Goal: Find specific page/section: Find specific page/section

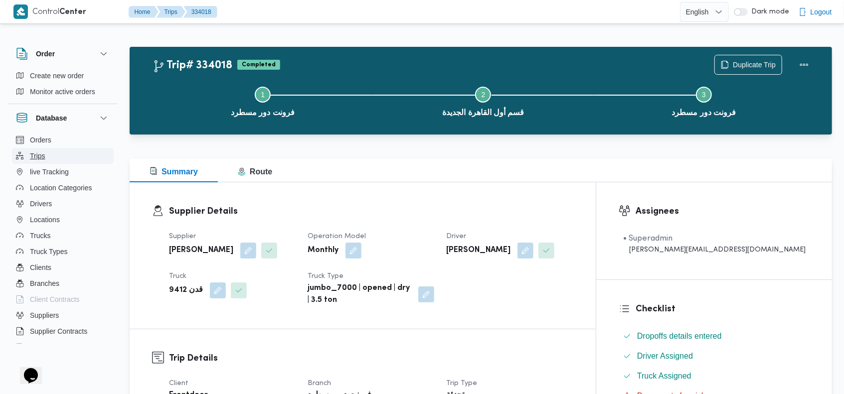
click at [47, 153] on button "Trips" at bounding box center [63, 156] width 102 height 16
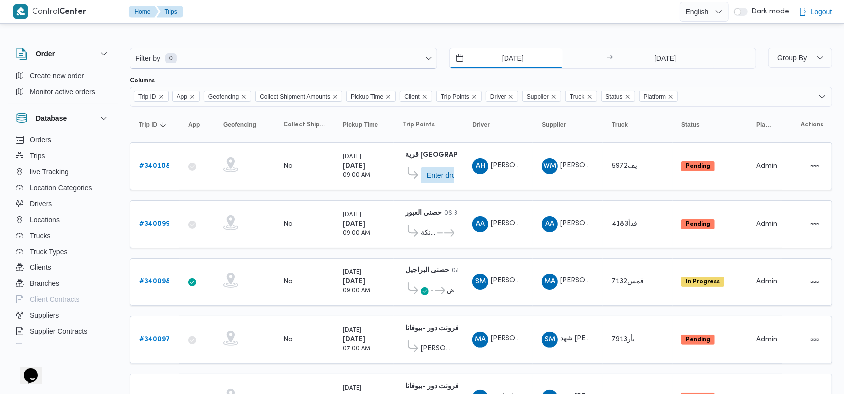
click at [491, 57] on input "[DATE]" at bounding box center [506, 58] width 113 height 20
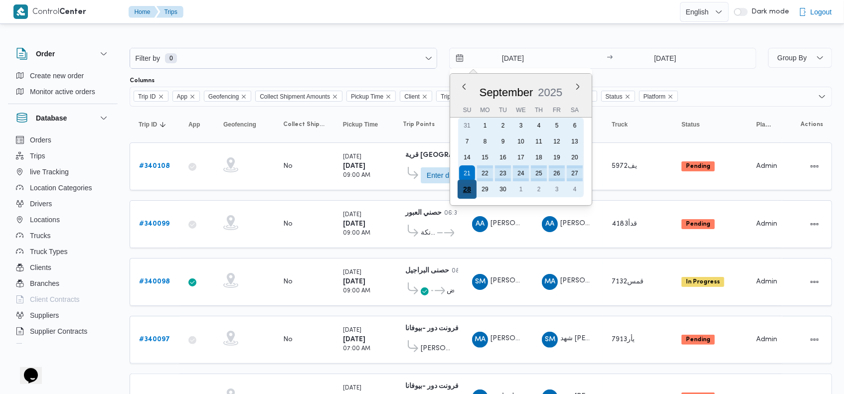
click at [462, 191] on div "28" at bounding box center [466, 189] width 19 height 19
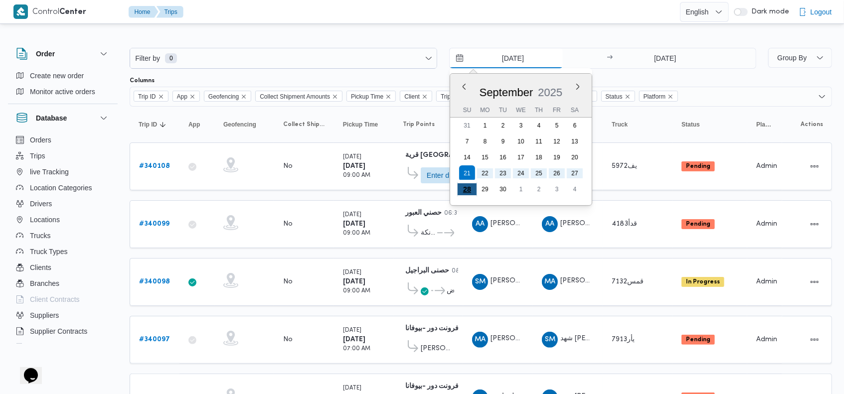
type input "[DATE]"
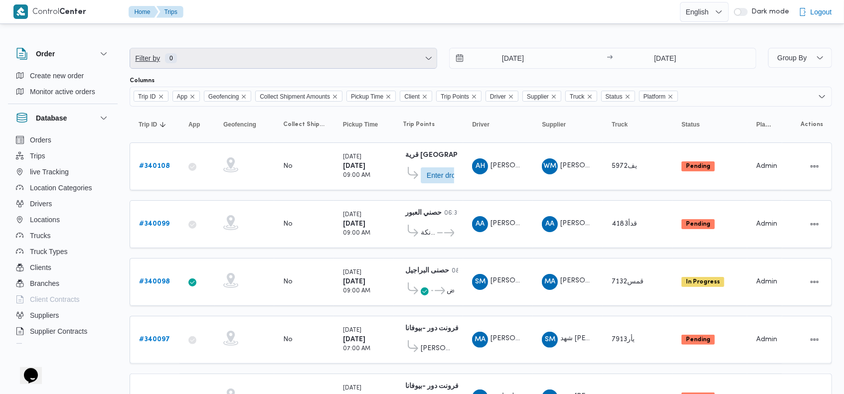
click at [297, 54] on span "Filter by 0" at bounding box center [283, 58] width 307 height 20
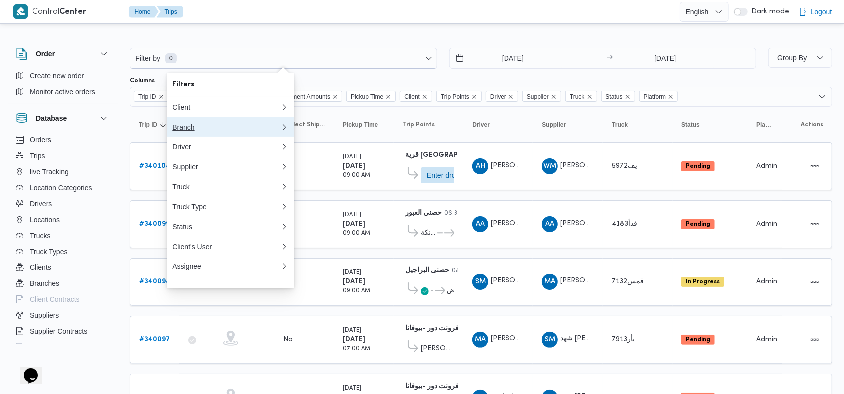
click at [184, 129] on div "Branch" at bounding box center [227, 127] width 108 height 8
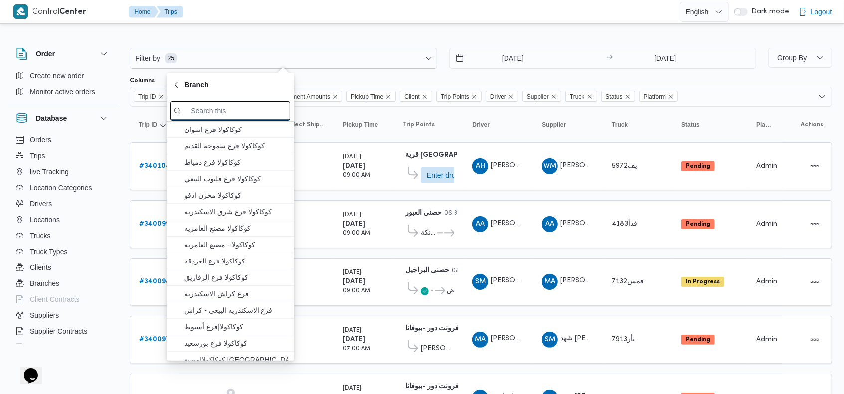
click at [199, 111] on input "search filters" at bounding box center [231, 110] width 120 height 19
click at [480, 77] on div "Columns" at bounding box center [481, 81] width 703 height 8
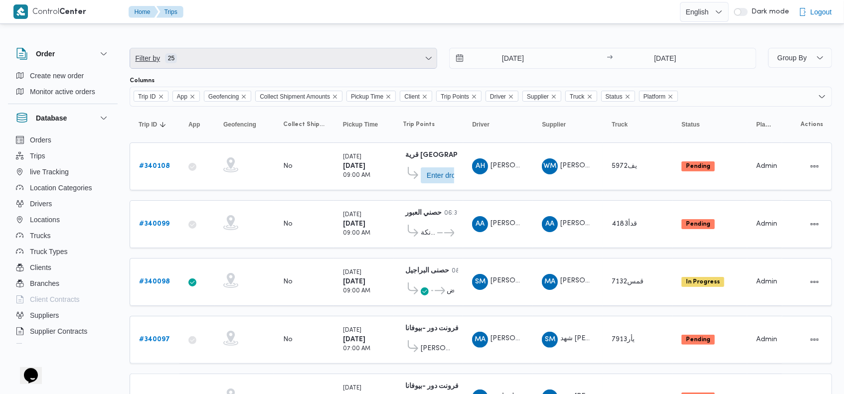
click at [248, 59] on span "Filter by 25" at bounding box center [283, 58] width 307 height 20
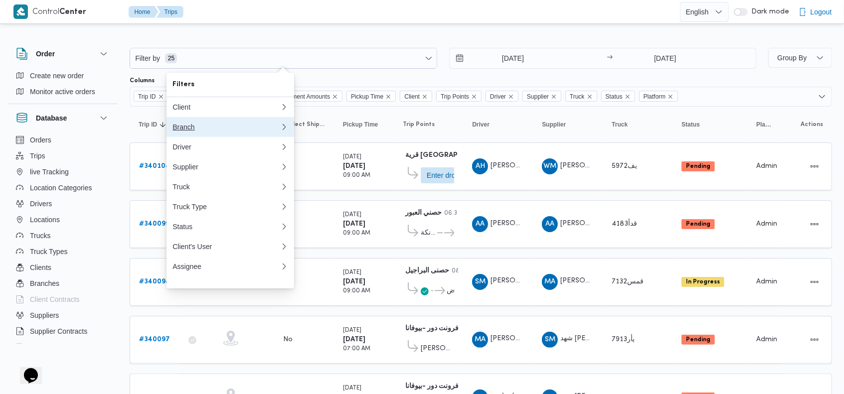
click at [199, 131] on div "Branch" at bounding box center [227, 127] width 108 height 8
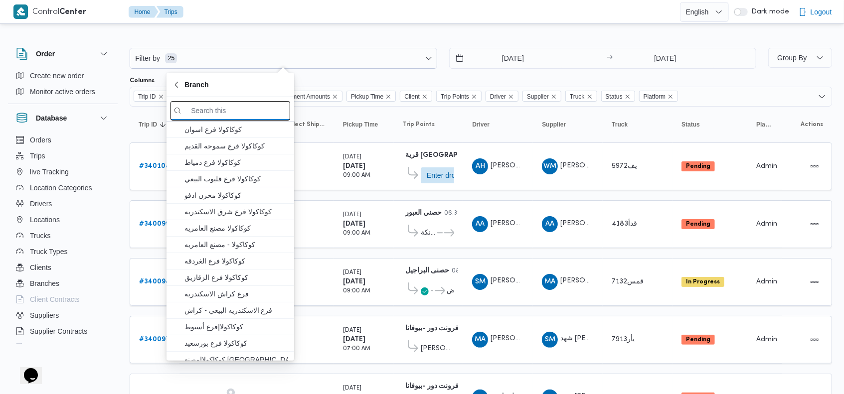
click at [228, 113] on input "search filters" at bounding box center [231, 110] width 120 height 19
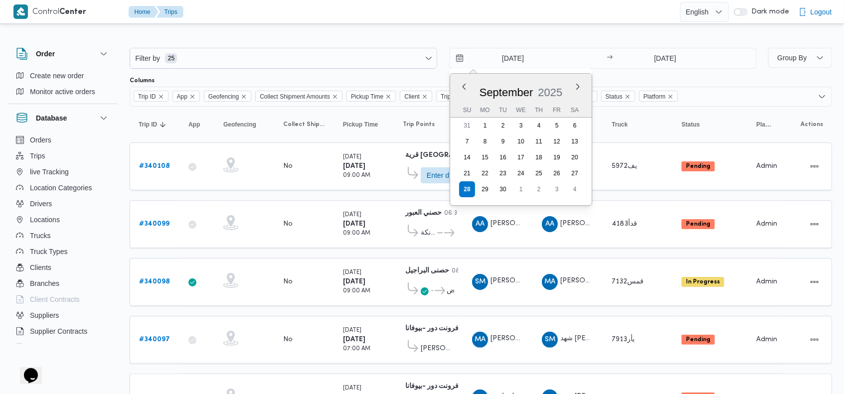
click at [543, 66] on input "[DATE]" at bounding box center [506, 58] width 113 height 20
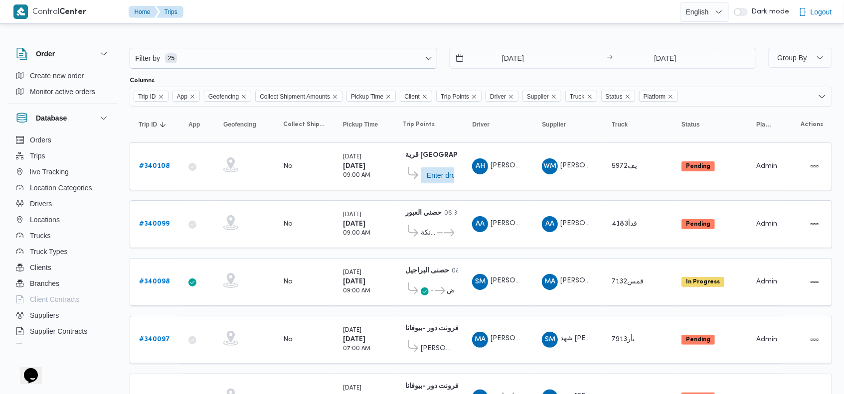
click at [665, 71] on div "Filter by 25 [DATE] → [DATE]" at bounding box center [443, 58] width 639 height 33
click at [156, 163] on b "# 340108" at bounding box center [154, 166] width 31 height 6
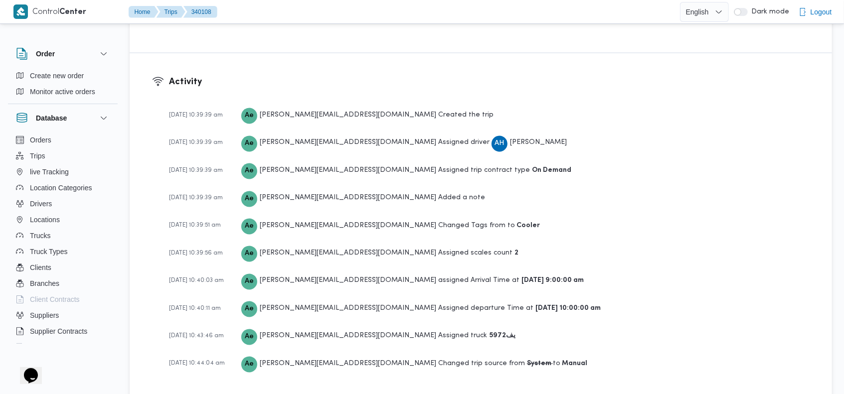
scroll to position [1201, 0]
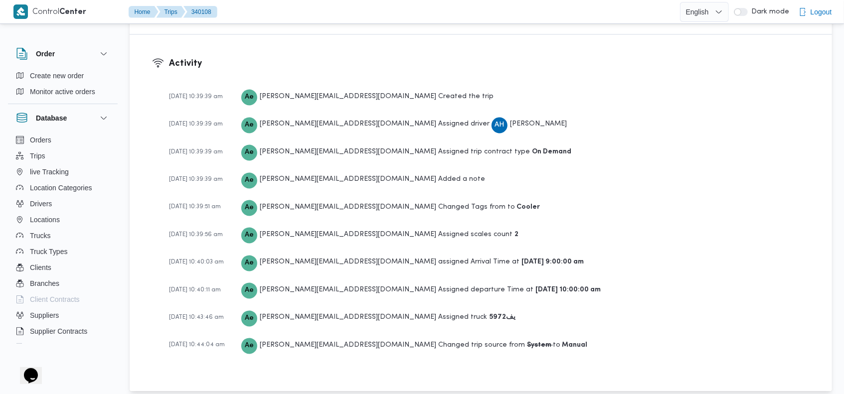
click at [209, 94] on span "[DATE] 10:39:39 am" at bounding box center [196, 97] width 54 height 6
click at [502, 57] on h3 "Activity" at bounding box center [489, 63] width 641 height 13
